Goal: Task Accomplishment & Management: Manage account settings

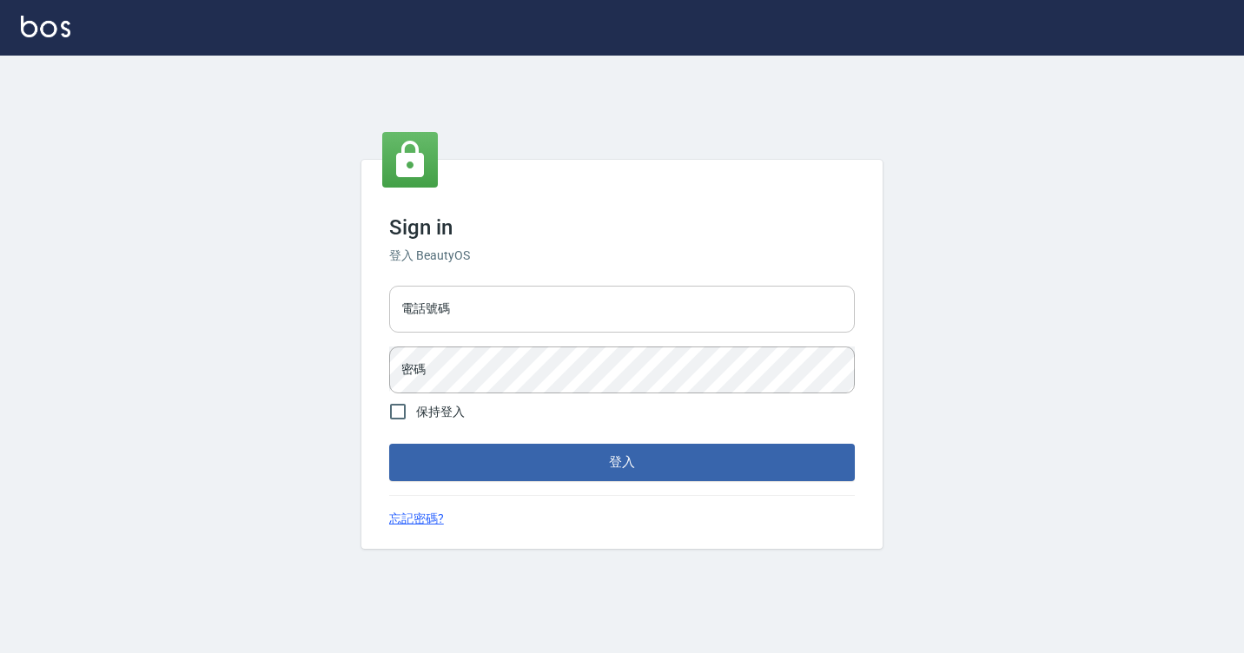
click at [498, 311] on input "電話號碼" at bounding box center [621, 309] width 465 height 47
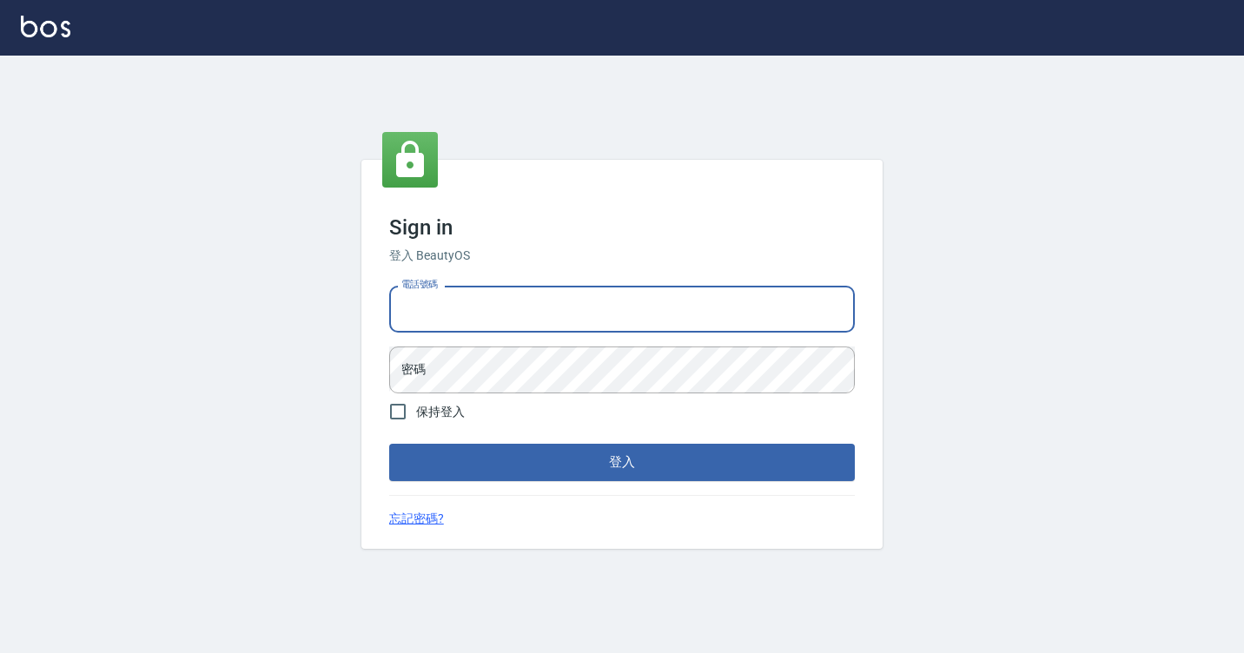
type input "7812080"
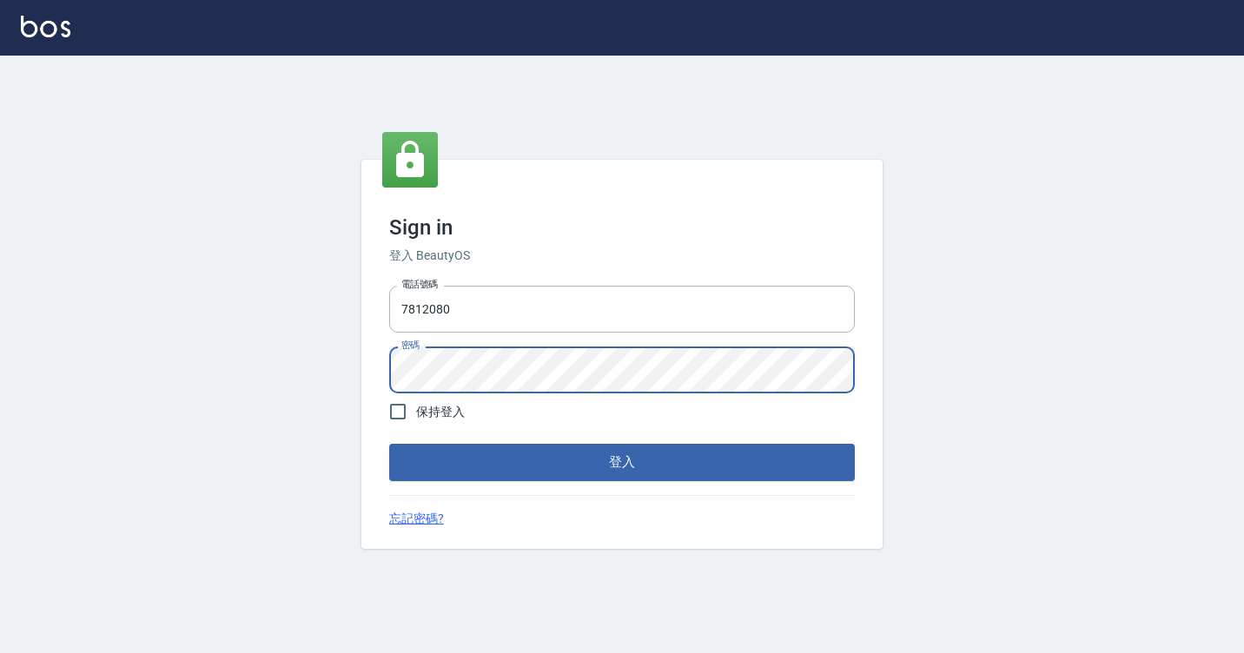
click at [389, 444] on button "登入" at bounding box center [621, 462] width 465 height 36
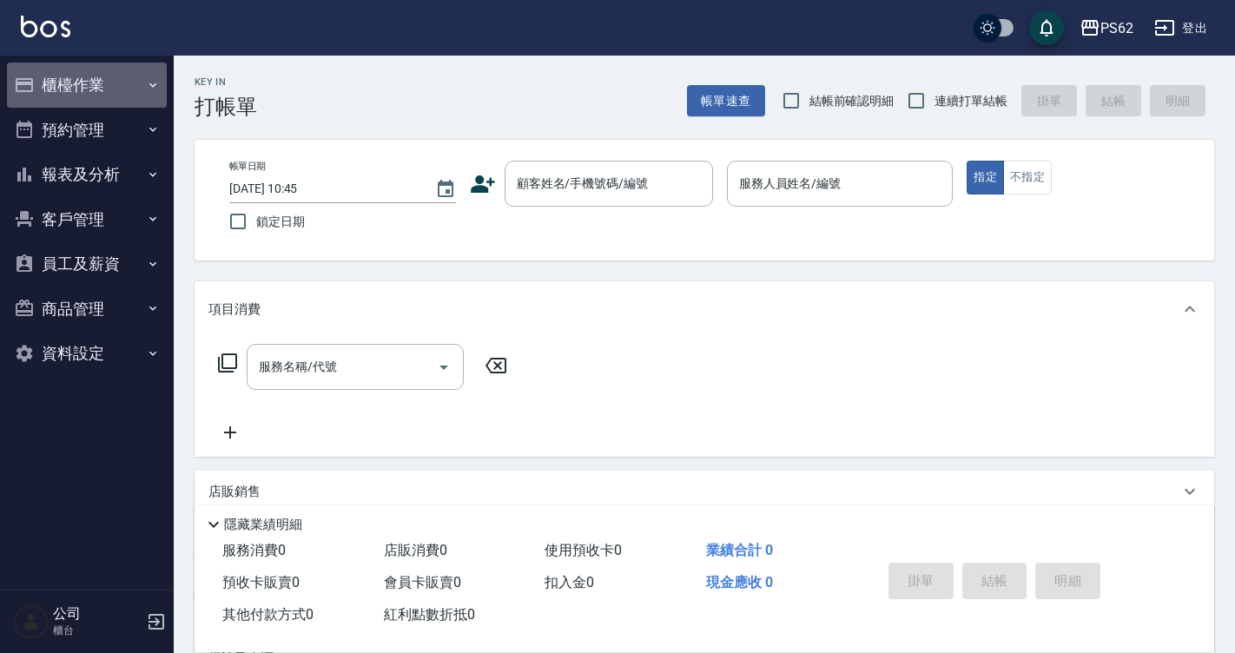
click at [122, 85] on button "櫃檯作業" at bounding box center [87, 85] width 160 height 45
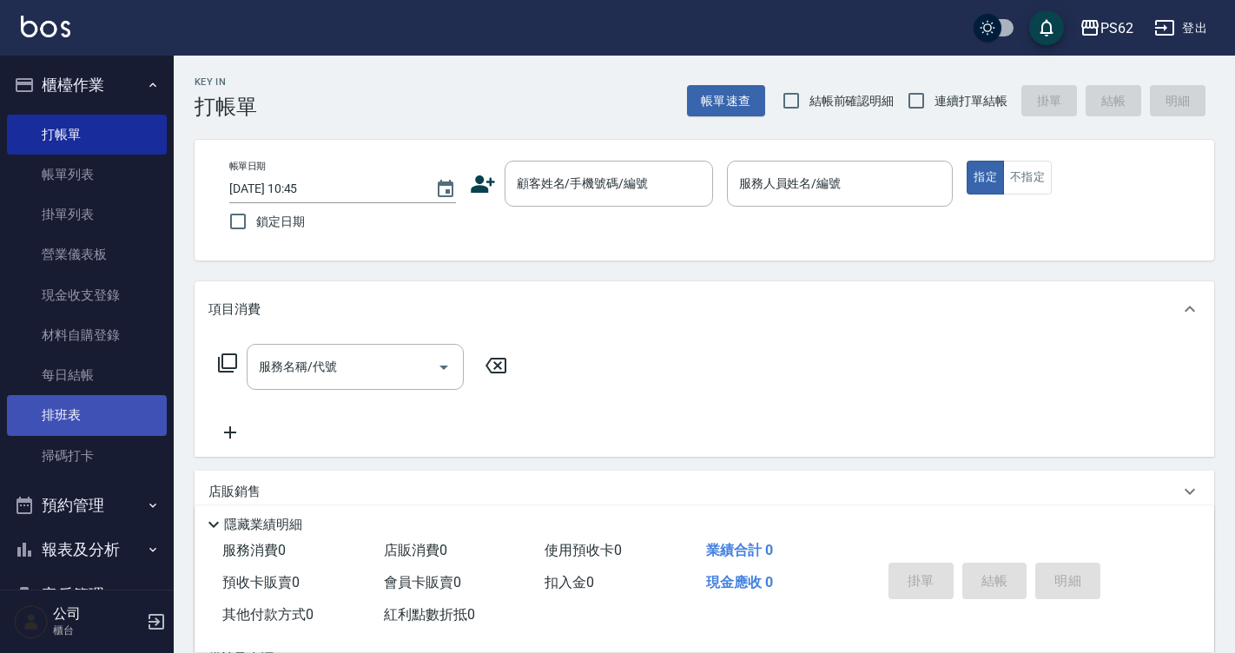
click at [93, 410] on link "排班表" at bounding box center [87, 415] width 160 height 40
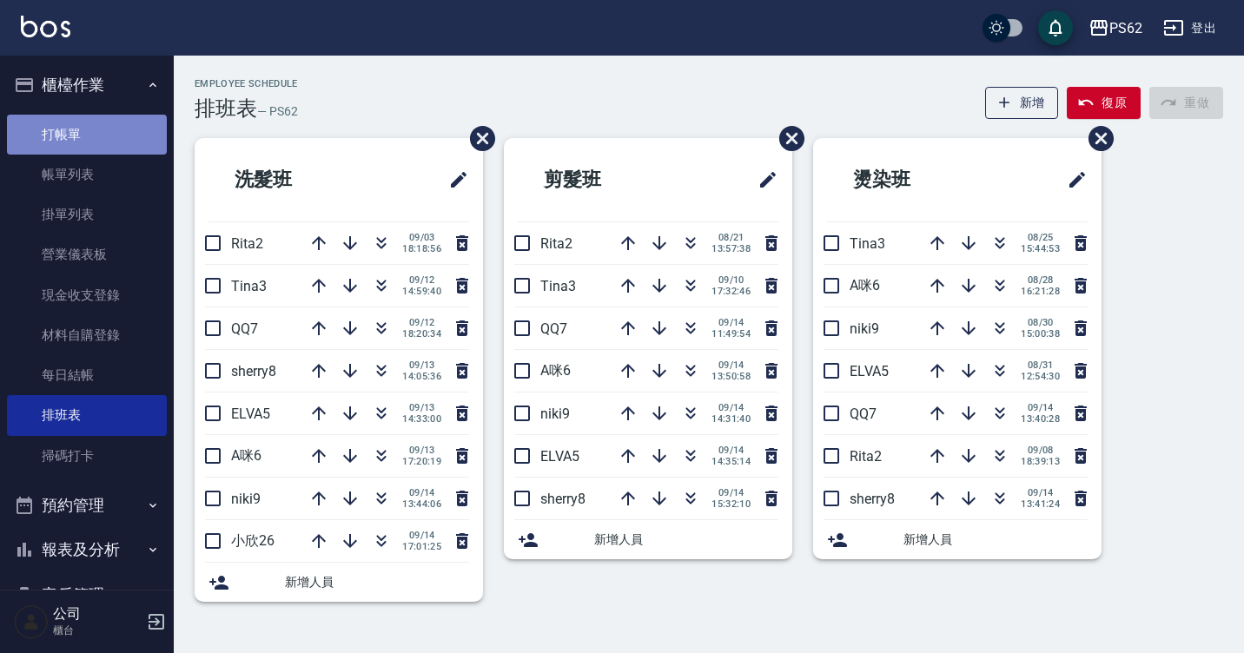
click at [90, 149] on link "打帳單" at bounding box center [87, 135] width 160 height 40
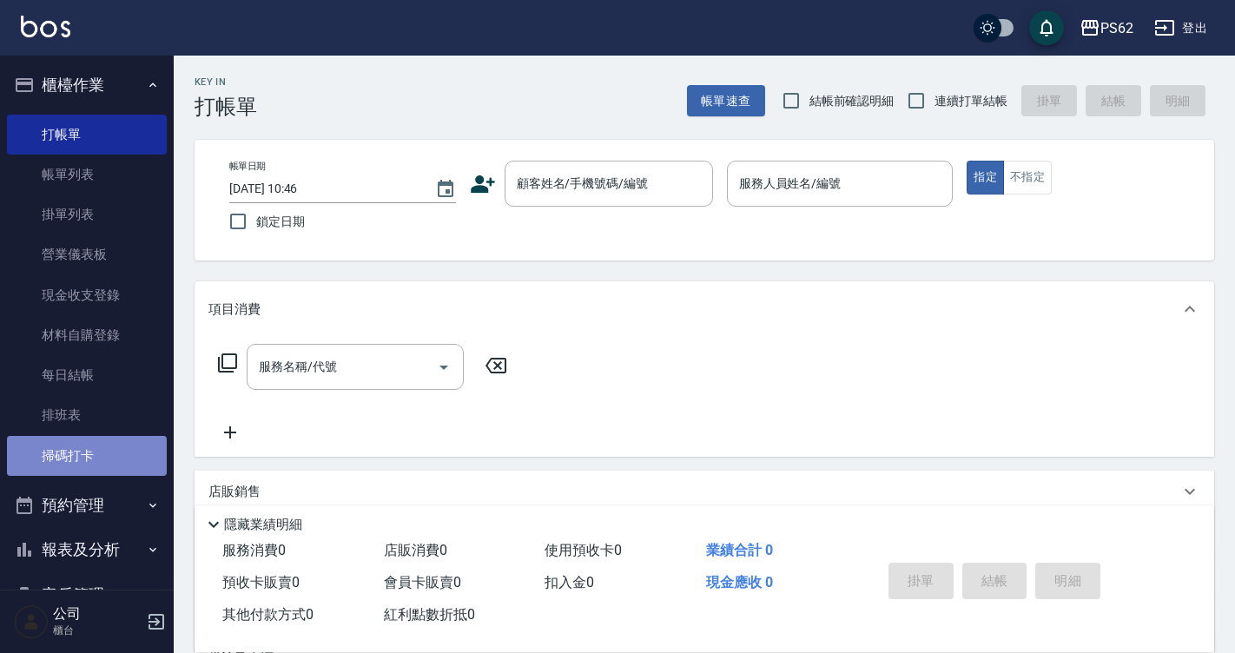
click at [95, 455] on link "掃碼打卡" at bounding box center [87, 456] width 160 height 40
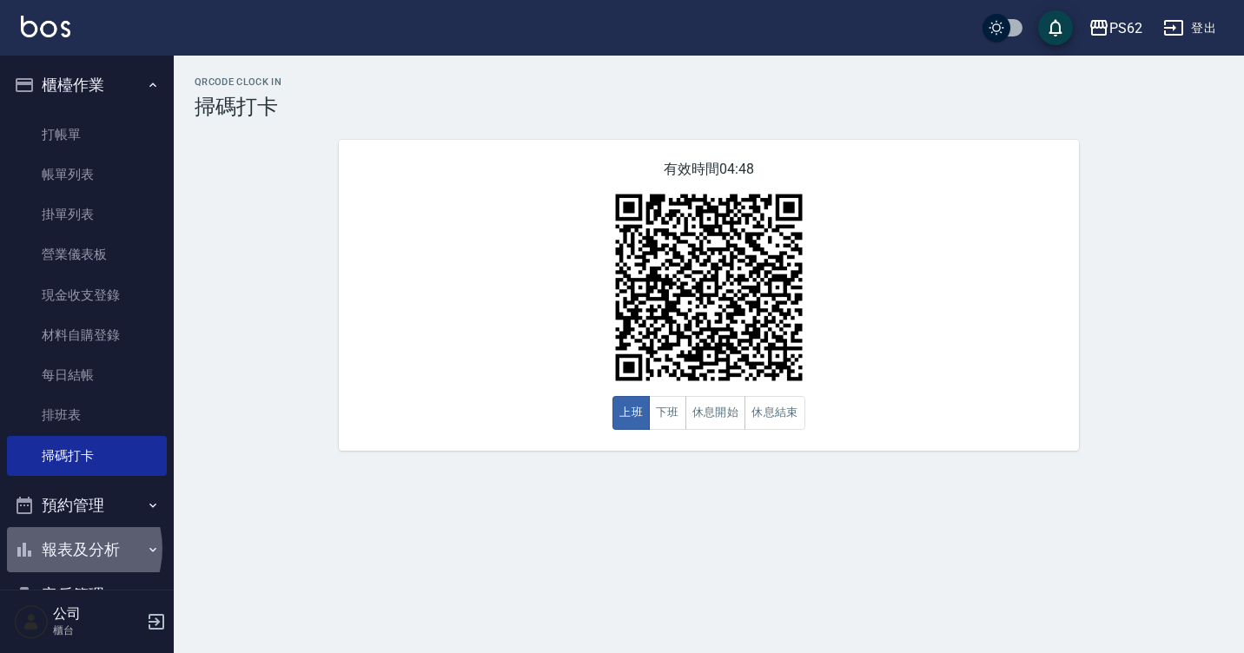
click at [63, 548] on button "報表及分析" at bounding box center [87, 549] width 160 height 45
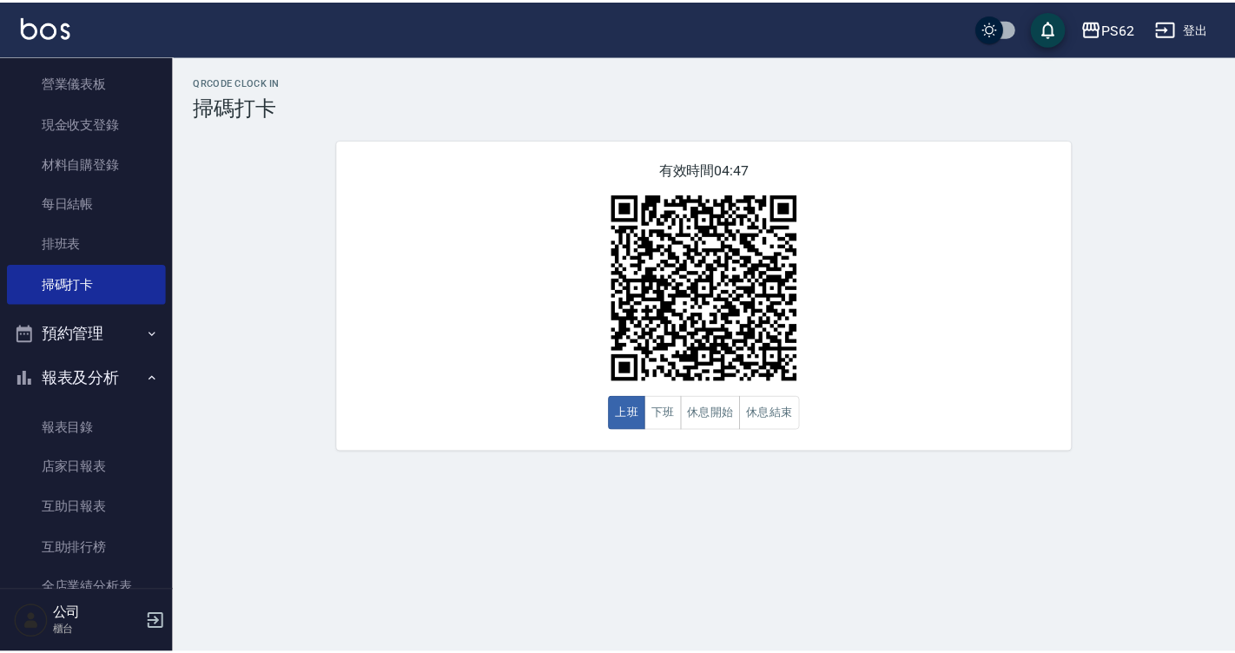
scroll to position [261, 0]
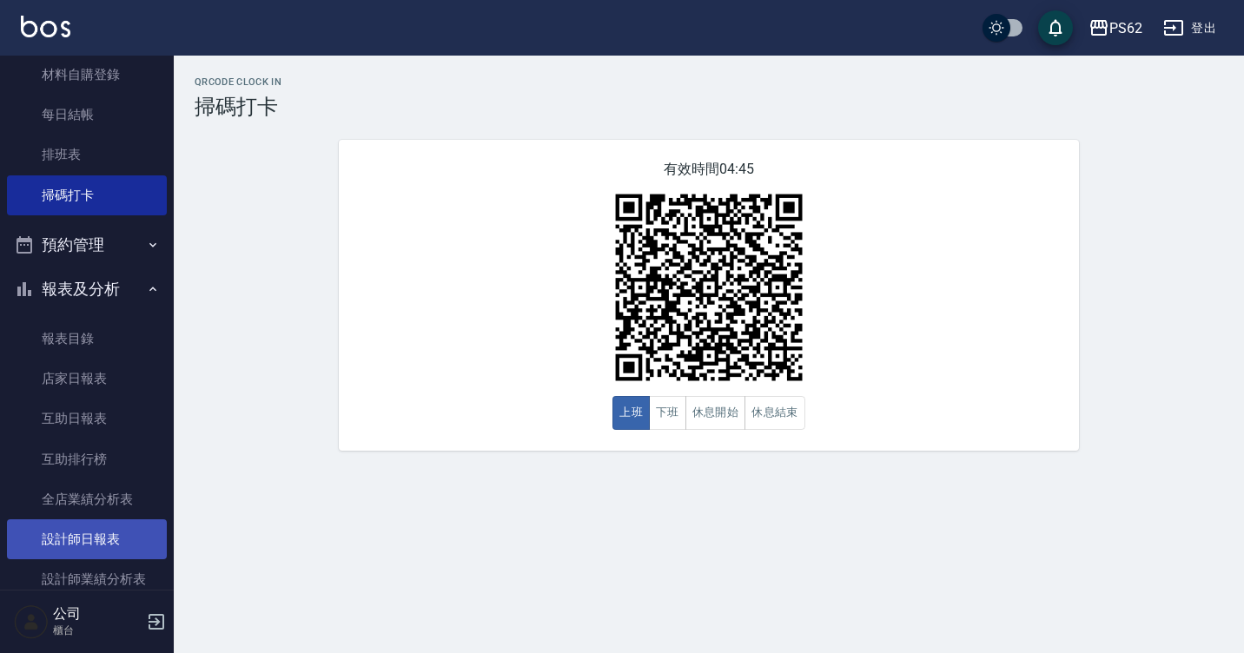
click at [93, 531] on link "設計師日報表" at bounding box center [87, 539] width 160 height 40
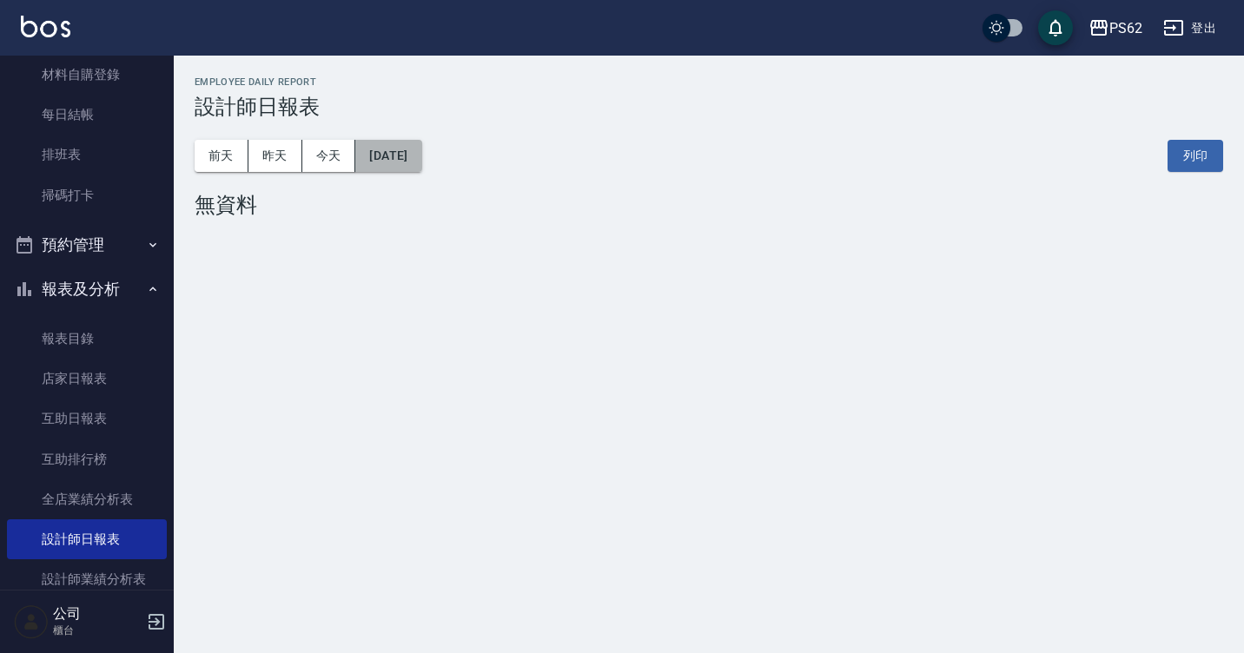
click at [393, 154] on button "[DATE]" at bounding box center [388, 156] width 66 height 32
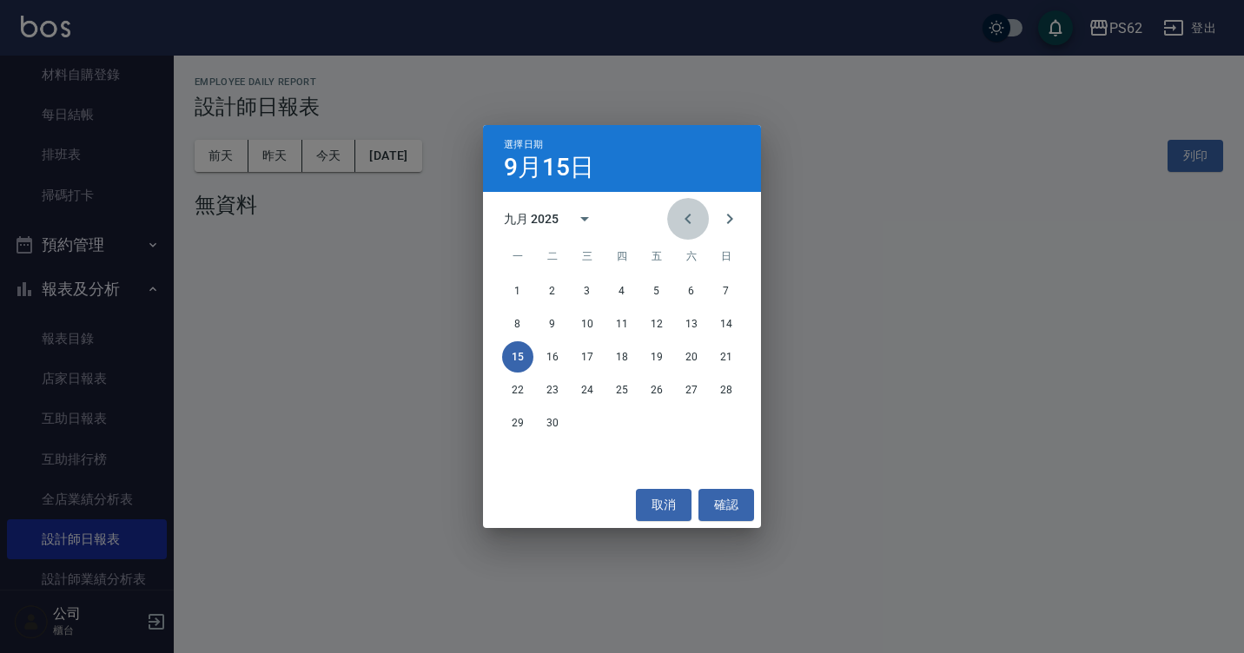
click at [689, 216] on icon "Previous month" at bounding box center [687, 218] width 21 height 21
click at [656, 360] on button "15" at bounding box center [656, 356] width 31 height 31
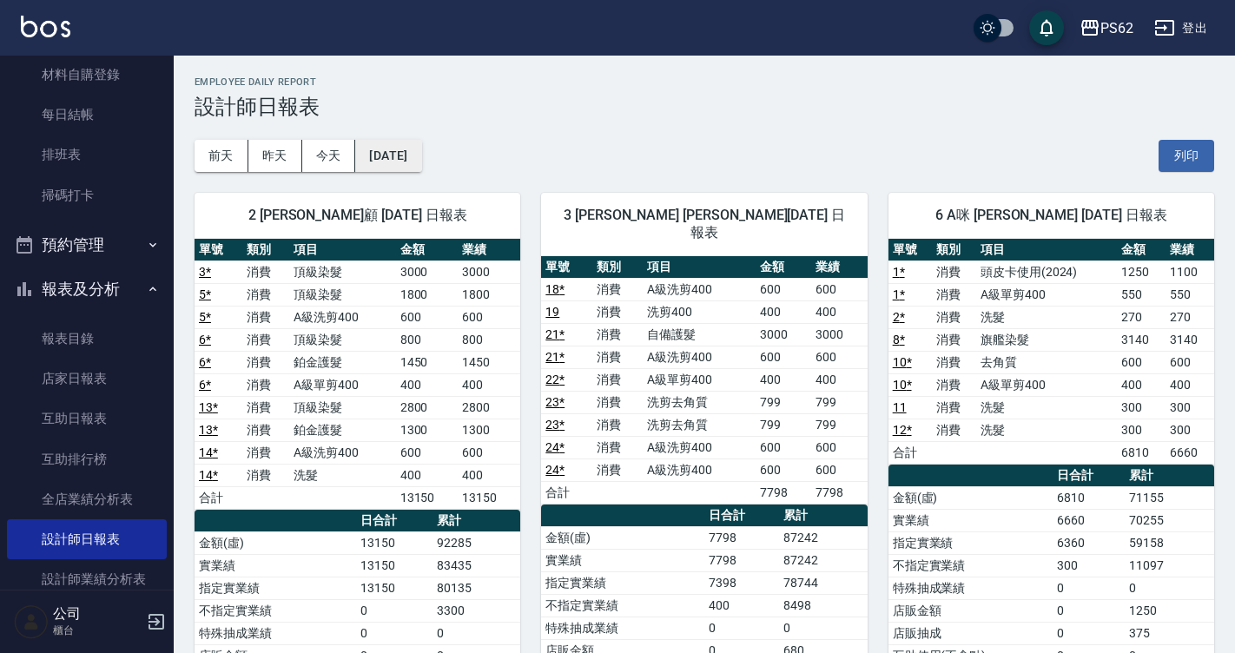
click at [390, 160] on button "[DATE]" at bounding box center [388, 156] width 66 height 32
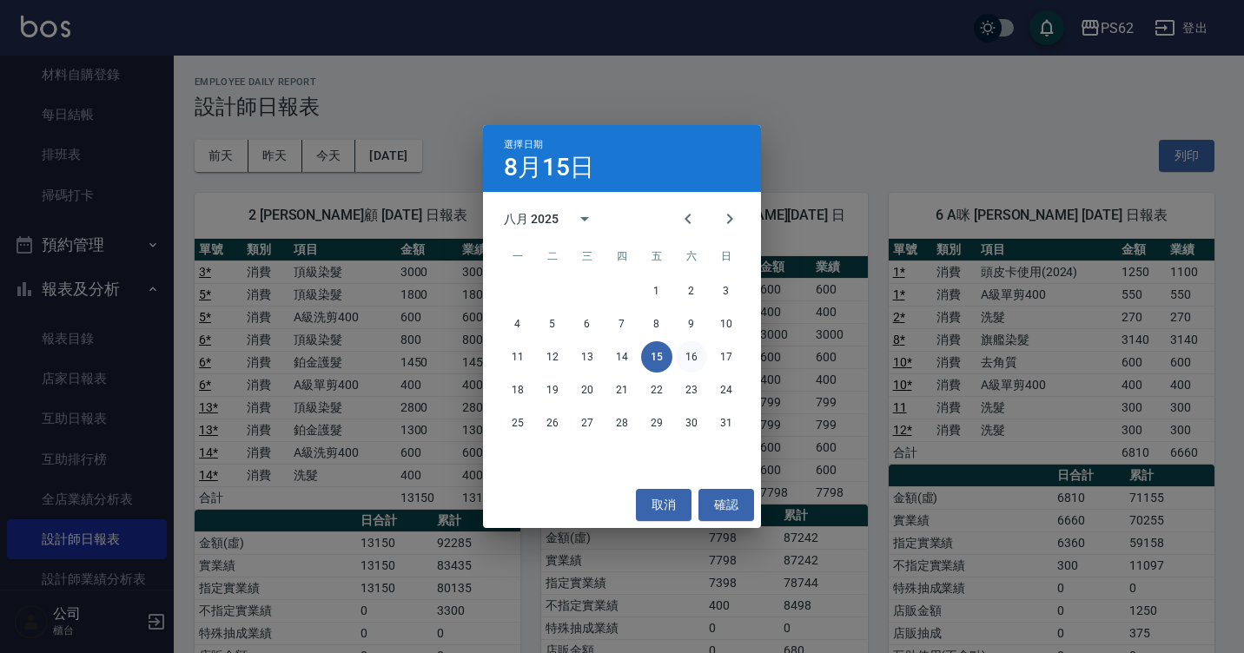
click at [691, 367] on button "16" at bounding box center [691, 356] width 31 height 31
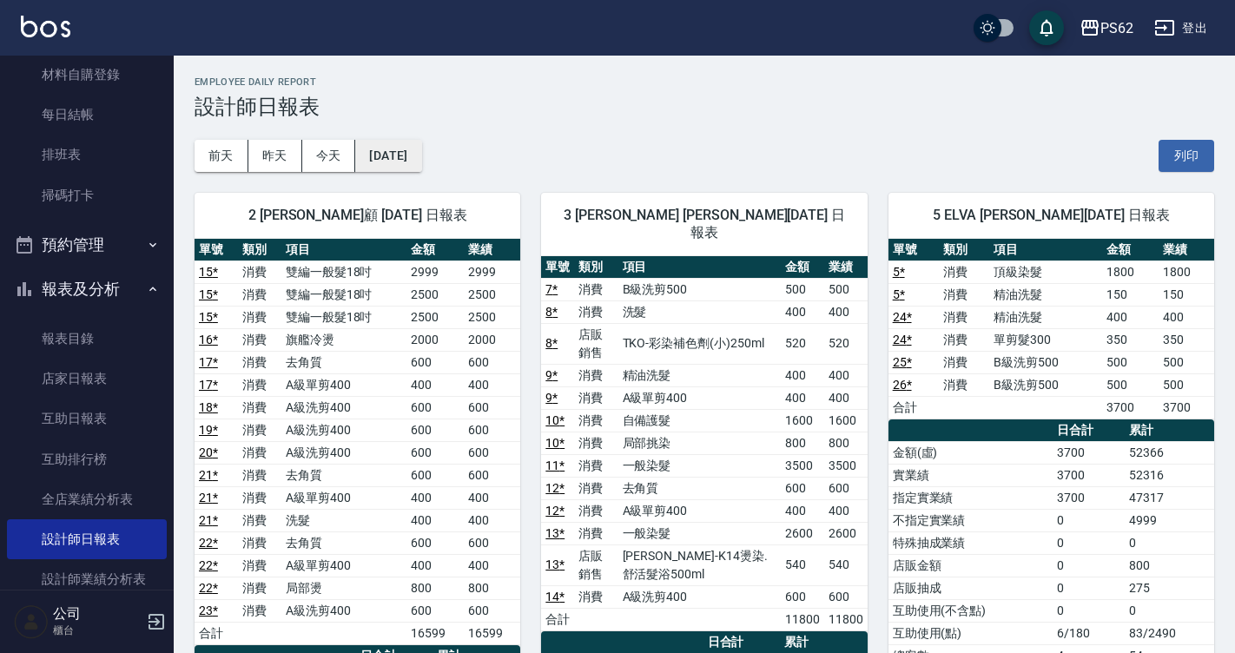
click at [406, 163] on button "[DATE]" at bounding box center [388, 156] width 66 height 32
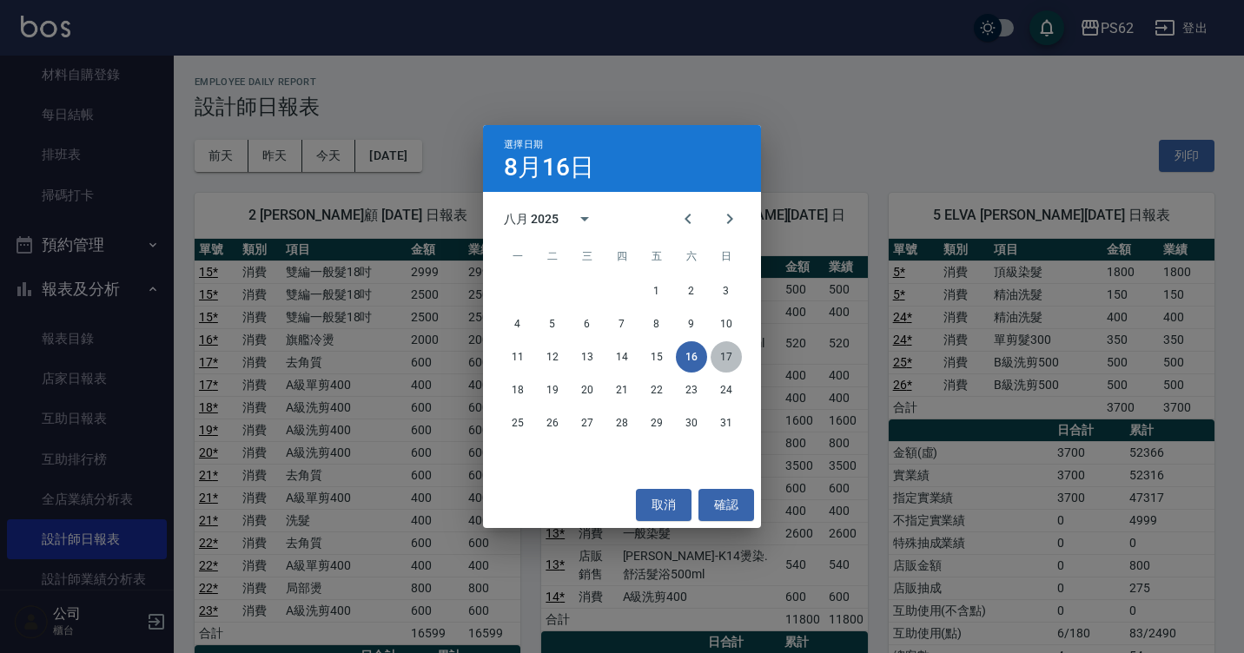
click at [738, 362] on button "17" at bounding box center [725, 356] width 31 height 31
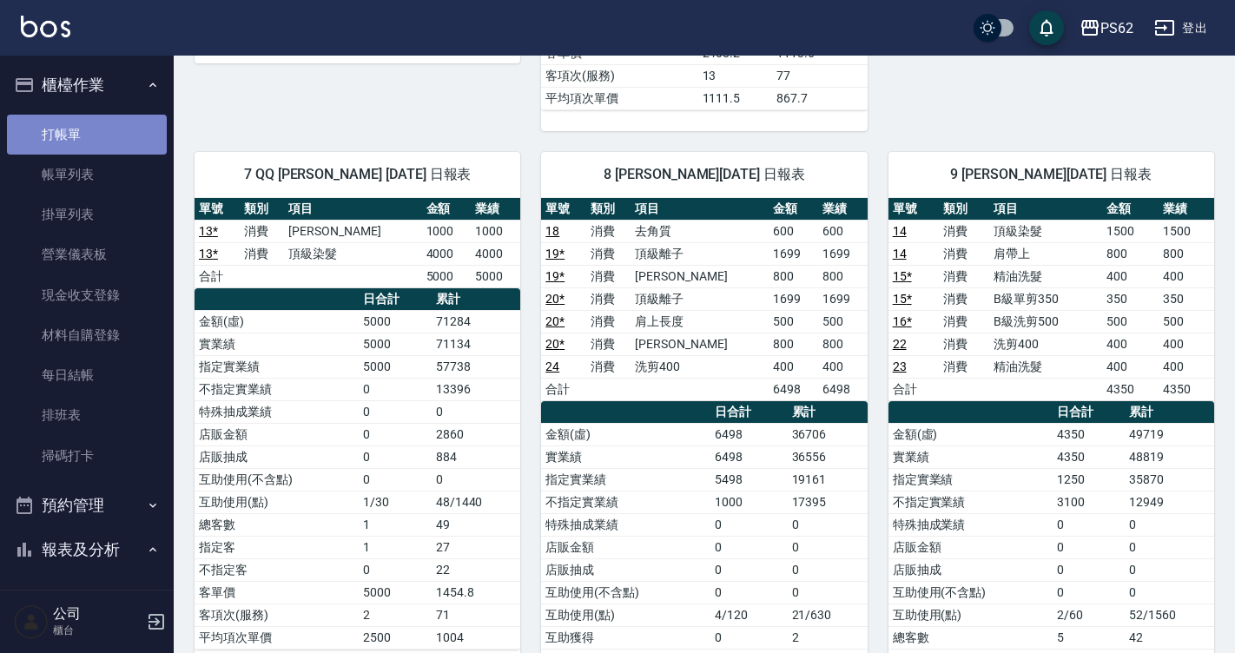
click at [101, 136] on link "打帳單" at bounding box center [87, 135] width 160 height 40
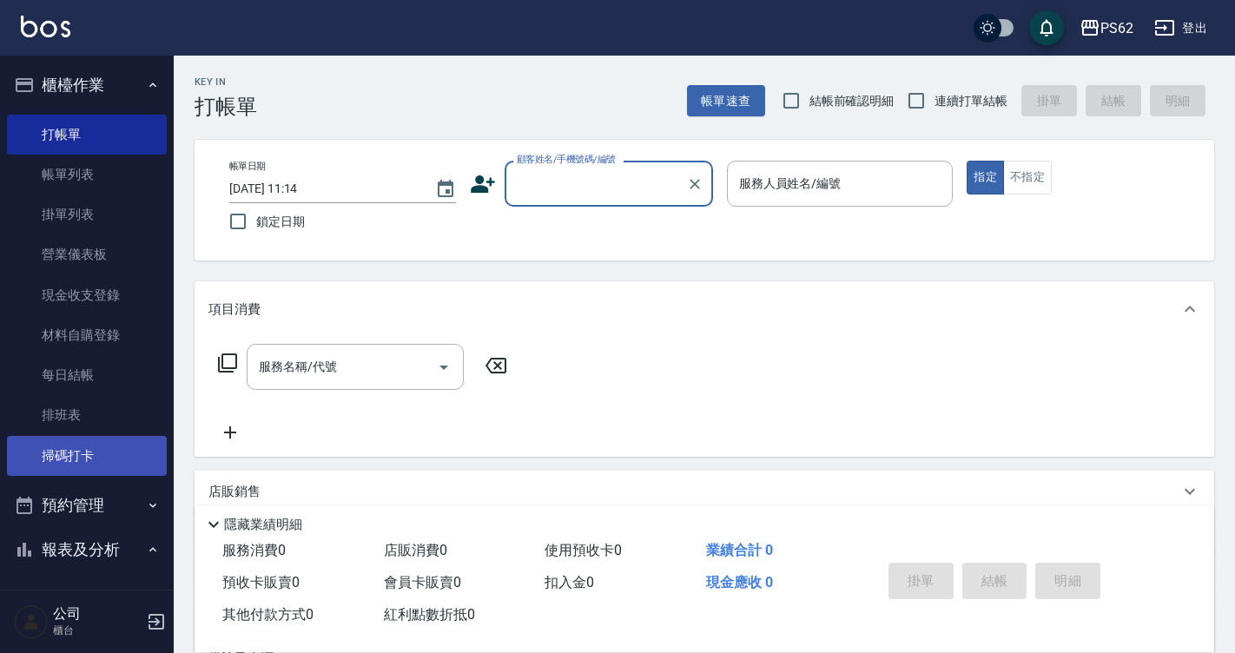
click at [89, 455] on link "掃碼打卡" at bounding box center [87, 456] width 160 height 40
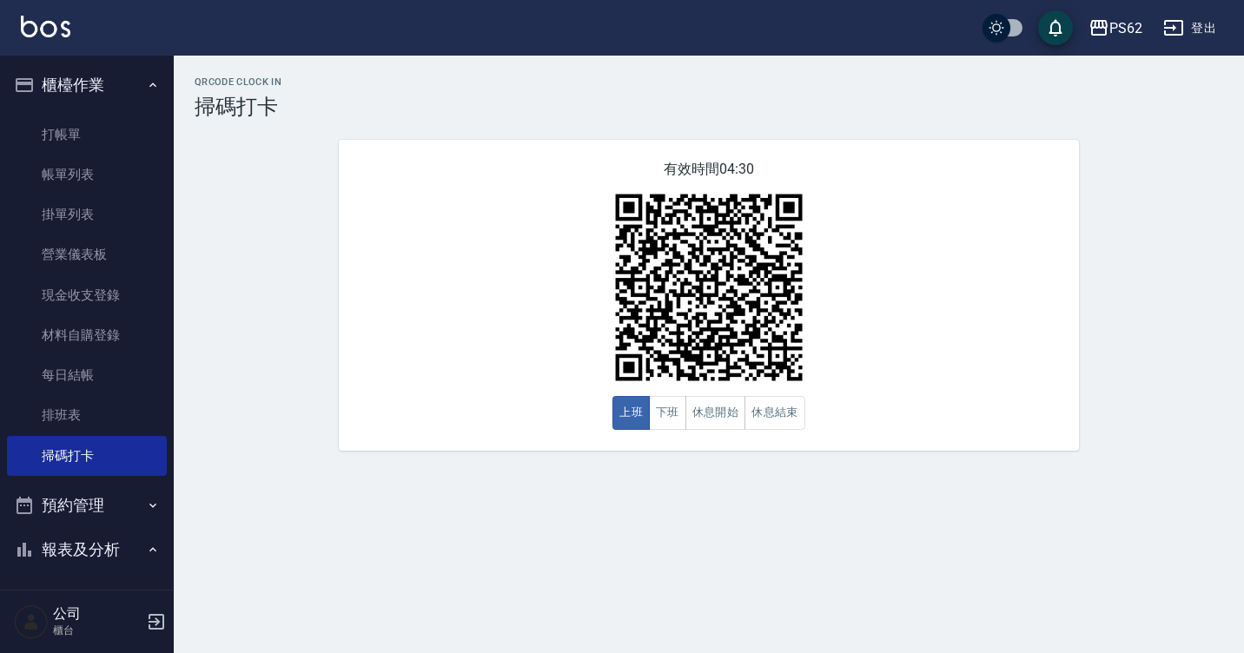
click at [7, 436] on link "掃碼打卡" at bounding box center [87, 456] width 160 height 40
click at [0, 245] on html "PS62 登出 櫃檯作業 打帳單 帳單列表 掛單列表 營業儀表板 現金收支登錄 材料自購登錄 每日結帳 排班表 掃碼打卡 預約管理 預約管理 單日預約紀錄 單…" at bounding box center [622, 326] width 1244 height 653
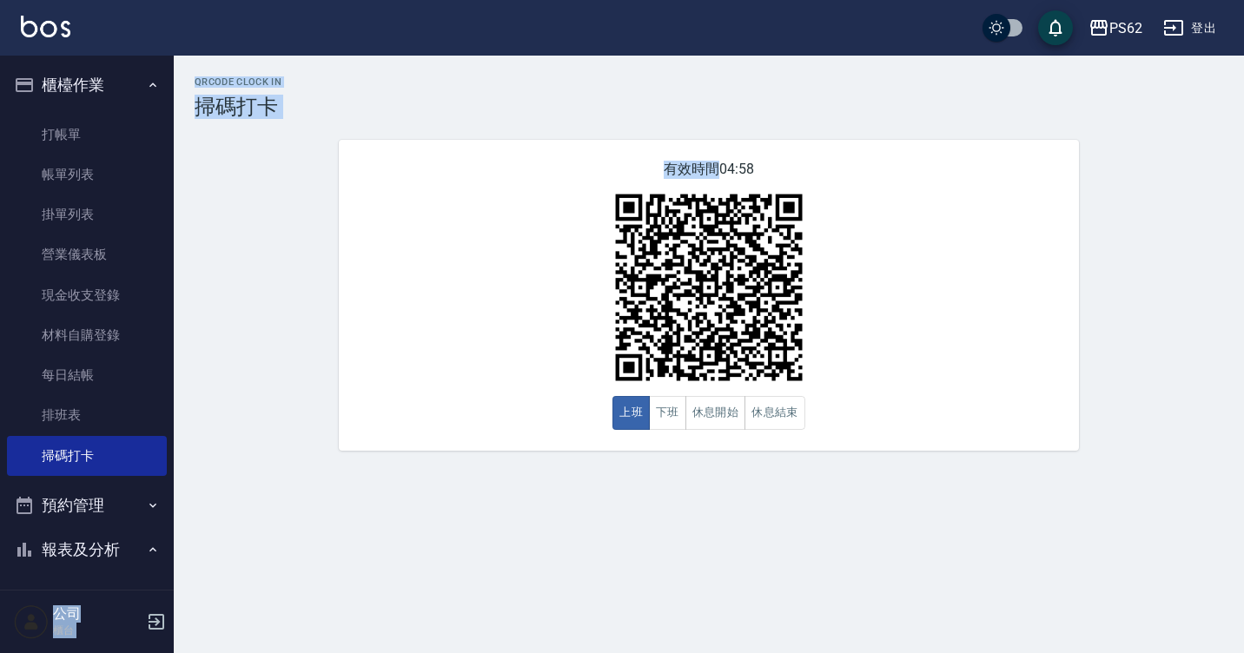
drag, startPoint x: 36, startPoint y: 427, endPoint x: 94, endPoint y: 634, distance: 214.7
click at [36, 427] on link "排班表" at bounding box center [87, 415] width 160 height 40
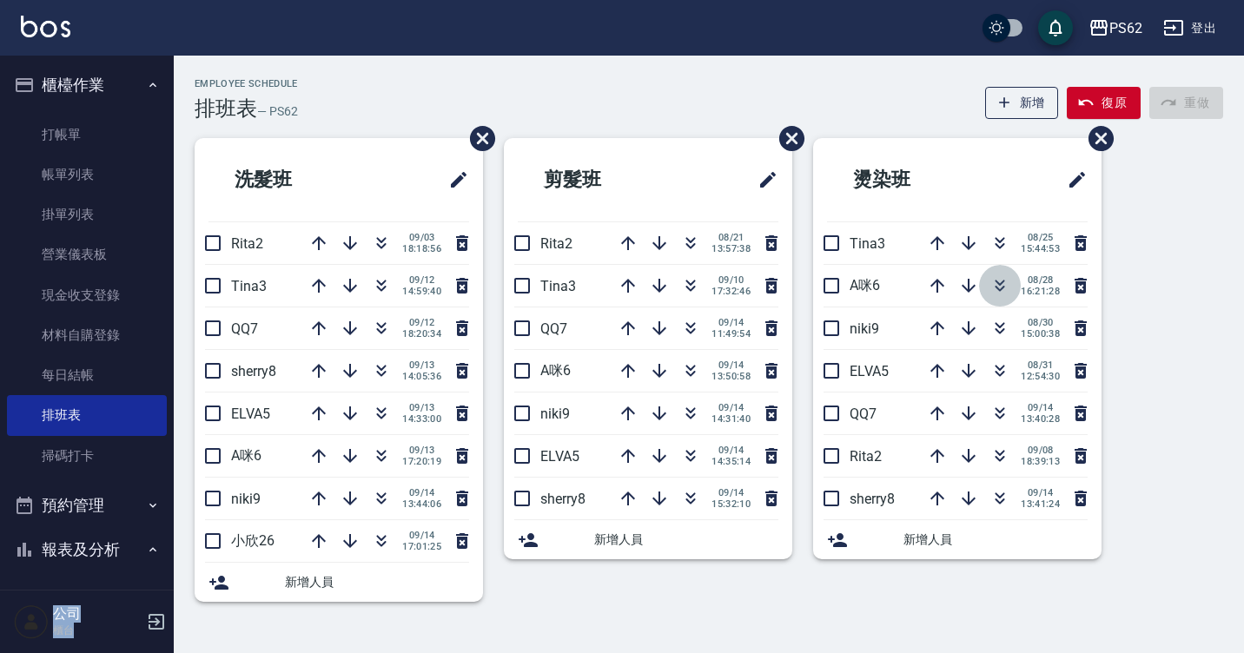
click at [1003, 288] on icon "button" at bounding box center [999, 285] width 21 height 21
click at [564, 70] on div "Employee Schedule 排班表 — PS62 新增 復原 重做 洗髮班 Rita2 [DATE] 18:18:56 Tina3 [DATE] 14…" at bounding box center [709, 343] width 1070 height 574
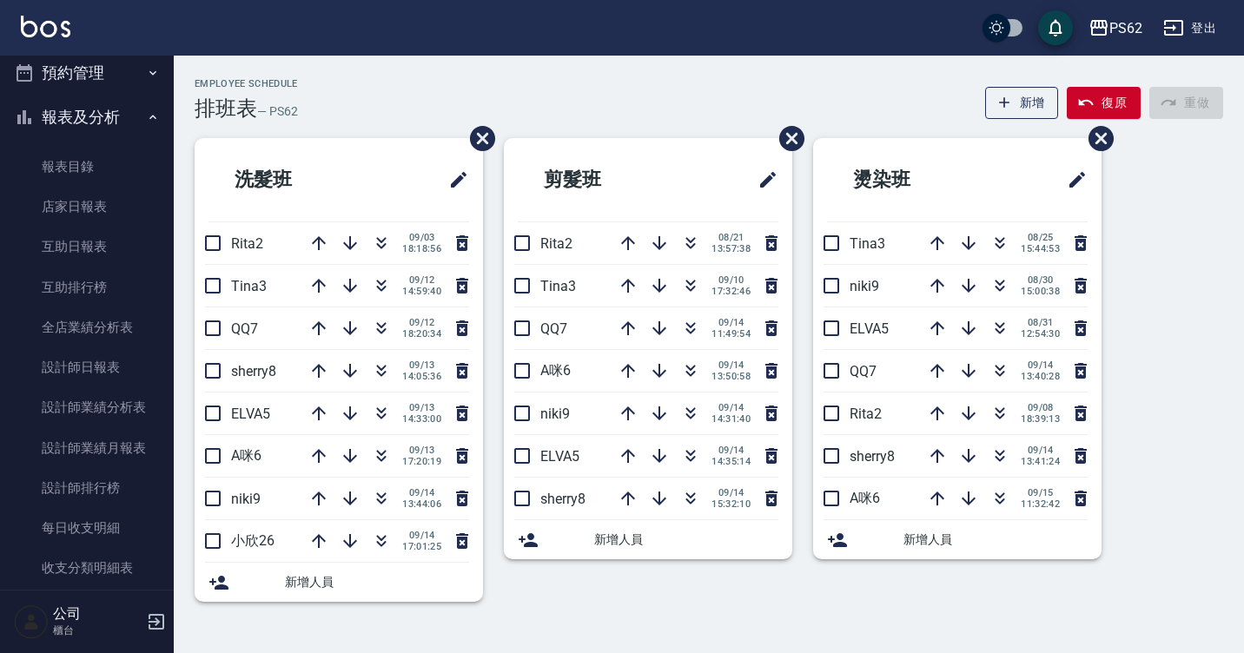
scroll to position [434, 0]
